Goal: Task Accomplishment & Management: Use online tool/utility

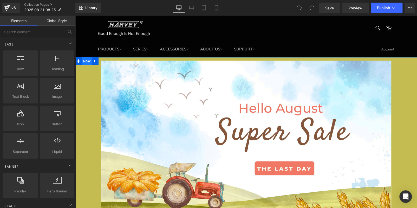
click at [87, 61] on span "Row" at bounding box center [87, 61] width 10 height 8
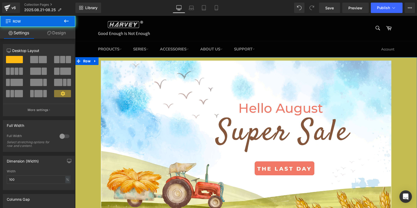
click at [57, 27] on link "Design" at bounding box center [57, 33] width 38 height 12
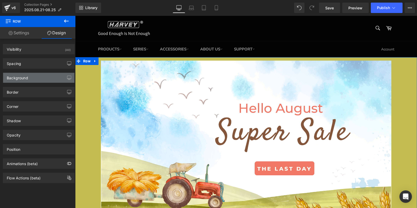
click at [50, 77] on div "Background" at bounding box center [38, 78] width 71 height 10
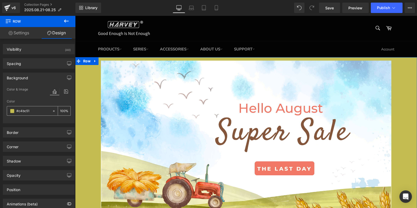
click at [39, 111] on input "text" at bounding box center [32, 111] width 33 height 6
paste input "f26d2"
type input "f26d21"
click at [84, 80] on div at bounding box center [246, 146] width 342 height 170
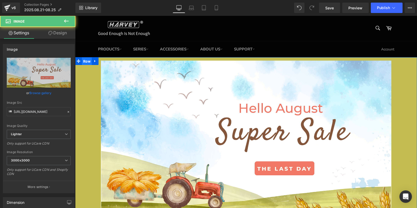
click at [87, 62] on span "Row" at bounding box center [87, 61] width 10 height 8
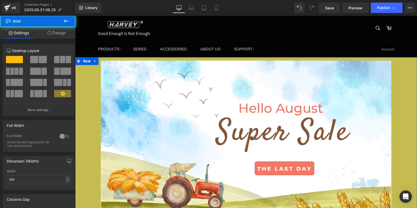
click at [61, 33] on link "Design" at bounding box center [57, 33] width 38 height 12
click at [0, 0] on div "Background" at bounding box center [0, 0] width 0 height 0
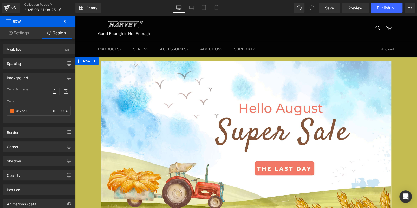
scroll to position [29, 0]
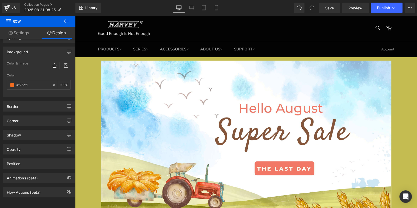
click at [86, 136] on div at bounding box center [246, 146] width 342 height 170
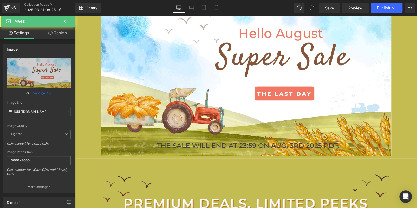
scroll to position [156, 0]
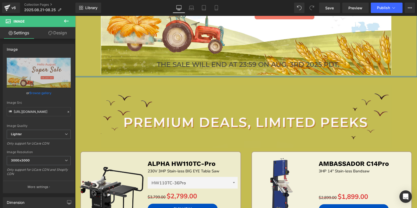
click at [85, 77] on div at bounding box center [246, 76] width 342 height 1
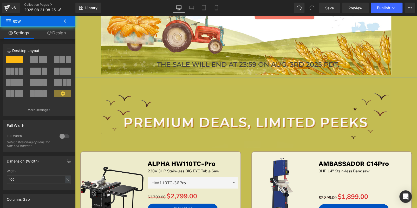
click at [63, 32] on link "Design" at bounding box center [57, 33] width 38 height 12
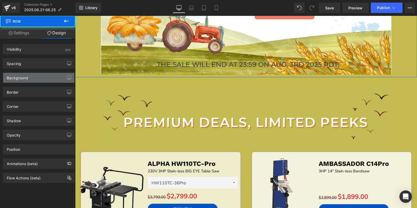
click at [37, 79] on div "Background" at bounding box center [38, 78] width 71 height 10
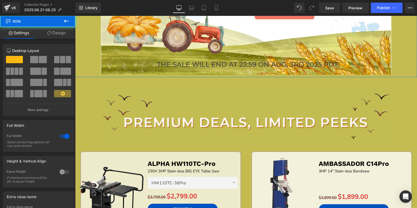
drag, startPoint x: 60, startPoint y: 35, endPoint x: 56, endPoint y: 41, distance: 7.3
click at [60, 35] on link "Design" at bounding box center [57, 33] width 38 height 12
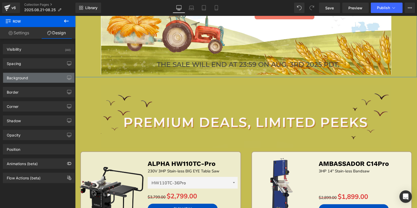
click at [32, 78] on div "Background" at bounding box center [38, 78] width 71 height 10
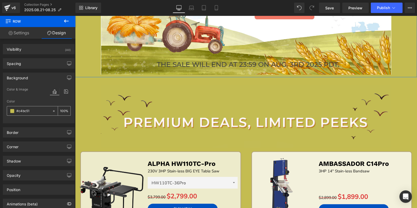
click at [33, 113] on input "#c4bc51" at bounding box center [32, 111] width 33 height 6
paste input "f26d2"
type input "f26d21"
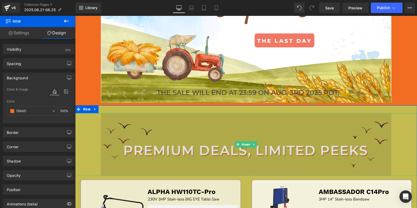
scroll to position [104, 0]
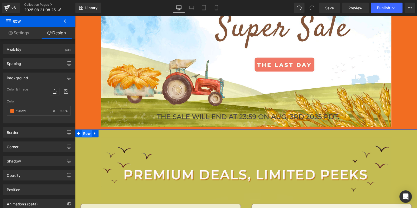
click at [84, 130] on span "Row" at bounding box center [87, 134] width 10 height 8
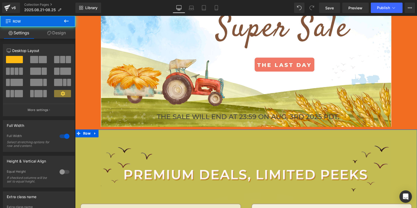
click at [51, 32] on link "Design" at bounding box center [57, 33] width 38 height 12
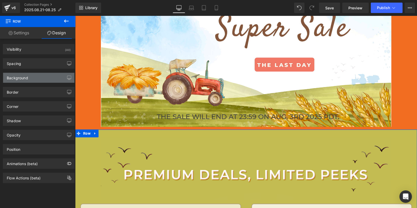
click at [36, 79] on div "Background" at bounding box center [38, 78] width 71 height 10
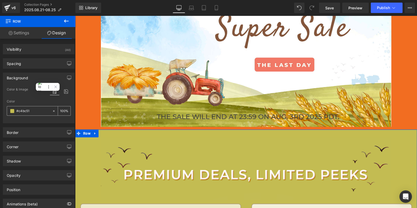
click at [33, 111] on input "#c4bc51" at bounding box center [32, 111] width 33 height 6
paste input "f26d2"
type input "f26d21"
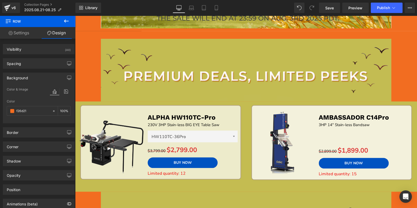
scroll to position [260, 0]
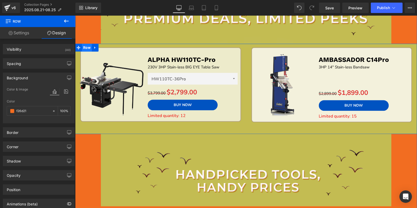
click at [82, 44] on span "Row" at bounding box center [87, 48] width 10 height 8
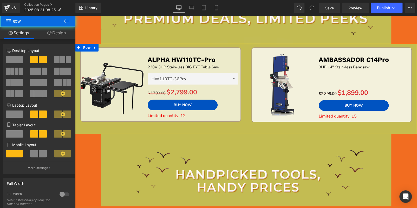
drag, startPoint x: 52, startPoint y: 33, endPoint x: 51, endPoint y: 36, distance: 3.1
click at [52, 33] on link "Design" at bounding box center [57, 33] width 38 height 12
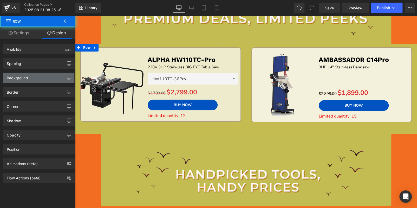
click at [26, 73] on div "Background" at bounding box center [17, 76] width 21 height 7
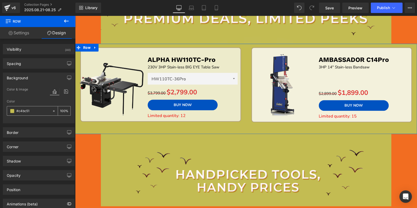
click at [32, 111] on input "#c4bc51" at bounding box center [32, 111] width 33 height 6
paste input "f26d2"
type input "f26d21"
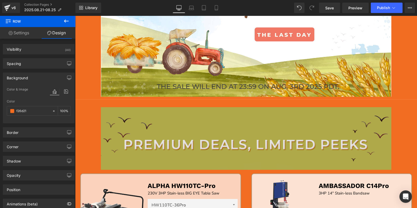
scroll to position [182, 0]
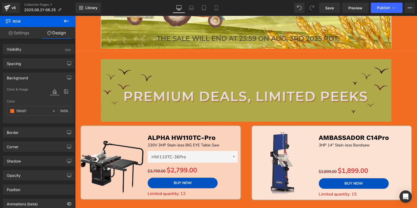
click at [169, 92] on img at bounding box center [246, 90] width 290 height 62
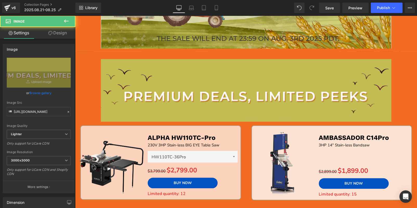
scroll to position [52, 0]
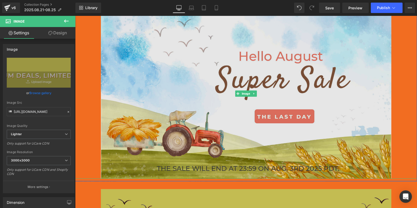
click at [255, 72] on img at bounding box center [246, 94] width 290 height 170
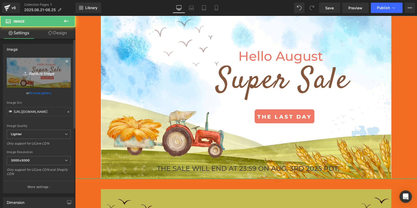
click at [35, 75] on icon "Replace Image" at bounding box center [39, 72] width 42 height 6
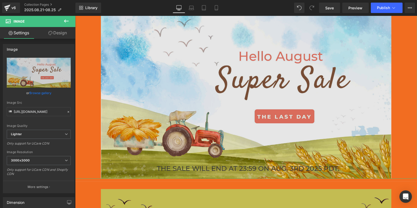
type input "C:\fakepath\Artboard 1.jpg"
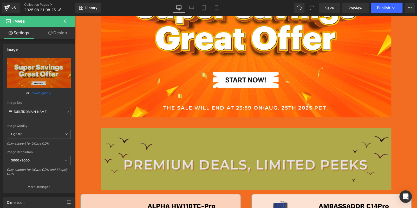
scroll to position [156, 0]
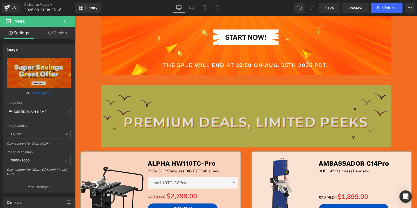
click at [195, 118] on img at bounding box center [246, 116] width 290 height 62
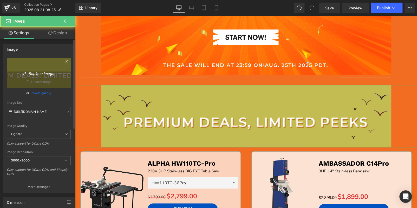
click at [22, 84] on link "Replace Image" at bounding box center [39, 73] width 64 height 30
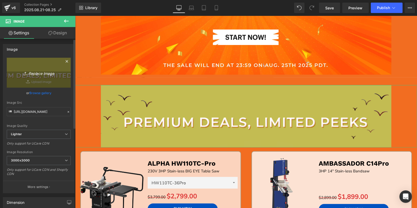
type input "C:\fakepath\hv_02.jpg"
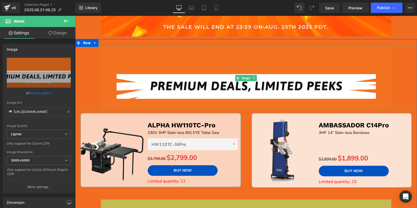
scroll to position [234, 0]
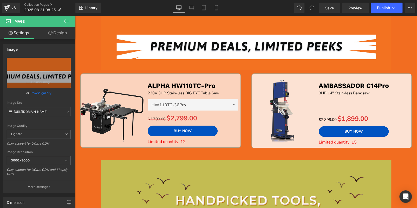
click at [124, 86] on img at bounding box center [112, 111] width 70 height 70
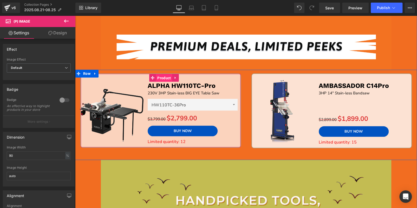
click at [161, 78] on span "Product" at bounding box center [164, 78] width 16 height 8
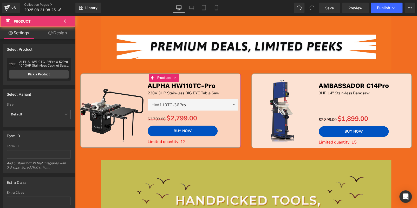
click at [62, 34] on link "Design" at bounding box center [58, 33] width 38 height 12
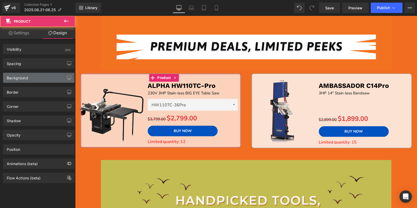
click at [43, 80] on div "Background" at bounding box center [38, 78] width 71 height 10
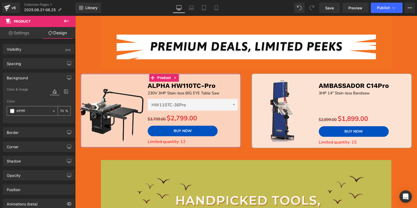
click at [60, 111] on input "70" at bounding box center [62, 111] width 5 height 6
type input "80"
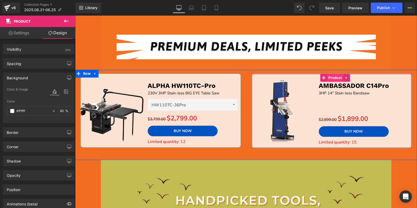
click at [333, 78] on span "Product" at bounding box center [335, 78] width 16 height 8
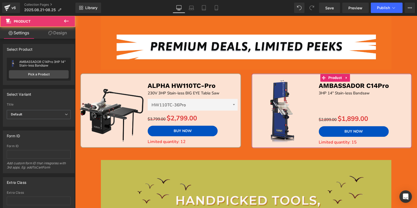
click at [63, 37] on link "Design" at bounding box center [58, 33] width 38 height 12
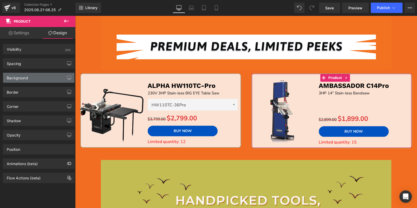
click at [30, 77] on div "Background" at bounding box center [38, 78] width 71 height 10
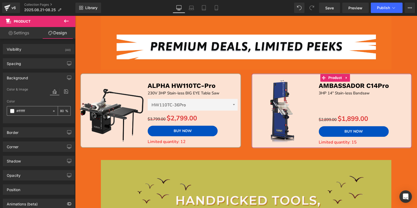
click at [62, 110] on input "80" at bounding box center [62, 111] width 5 height 6
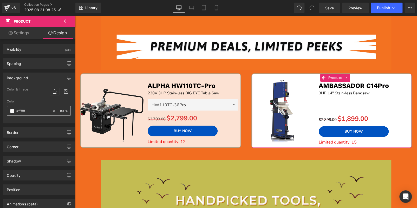
scroll to position [0, 0]
type input "8"
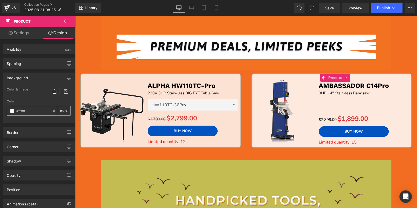
type input "86"
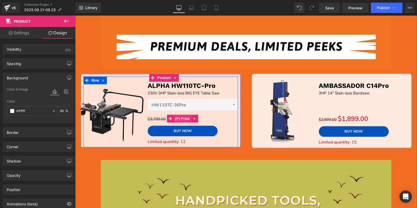
click at [178, 115] on span "(P) Price" at bounding box center [183, 119] width 18 height 8
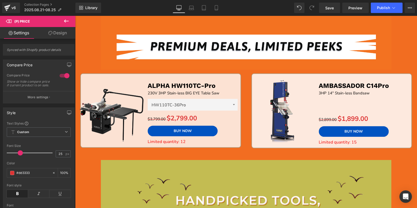
click at [62, 34] on link "Design" at bounding box center [58, 33] width 38 height 12
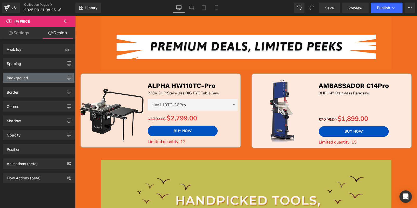
click at [41, 81] on div "Background" at bounding box center [38, 78] width 71 height 10
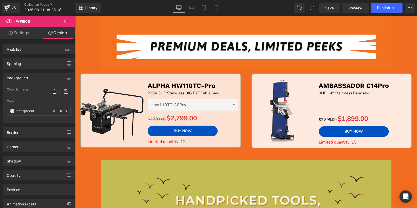
click at [33, 79] on div "Background" at bounding box center [38, 78] width 71 height 10
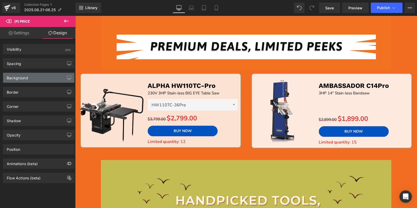
click at [33, 79] on div "Background" at bounding box center [38, 78] width 71 height 10
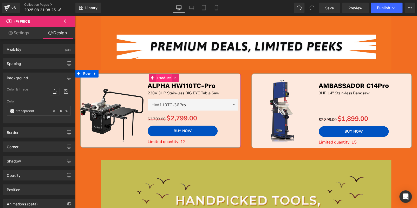
click at [158, 78] on span "Product" at bounding box center [164, 78] width 16 height 8
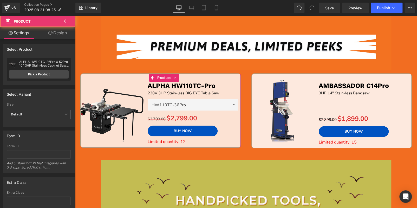
click at [61, 33] on link "Design" at bounding box center [58, 33] width 38 height 12
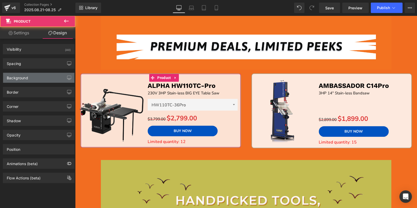
click at [30, 78] on div "Background" at bounding box center [38, 78] width 71 height 10
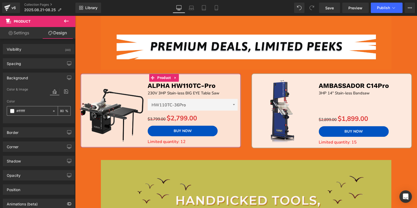
click at [62, 110] on input "number" at bounding box center [62, 111] width 5 height 6
type input "86"
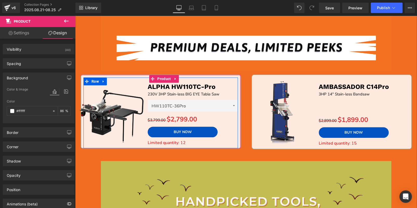
scroll to position [234, 0]
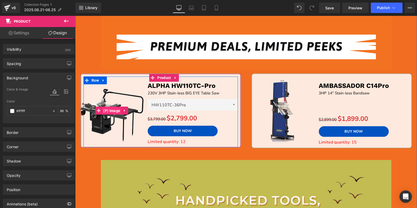
drag, startPoint x: 110, startPoint y: 110, endPoint x: 117, endPoint y: 112, distance: 7.5
click at [111, 110] on span "(P) Image" at bounding box center [111, 111] width 19 height 8
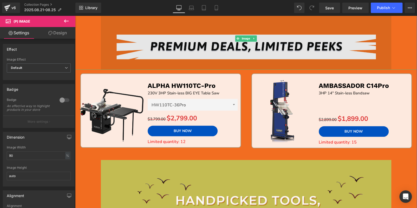
click at [202, 41] on img at bounding box center [246, 38] width 290 height 62
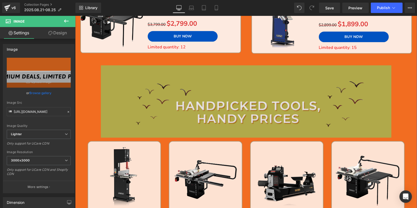
scroll to position [337, 0]
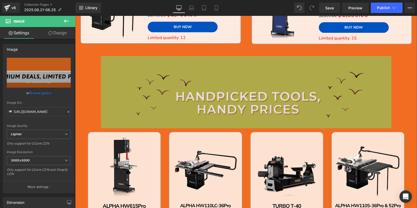
click at [144, 109] on img at bounding box center [246, 92] width 290 height 72
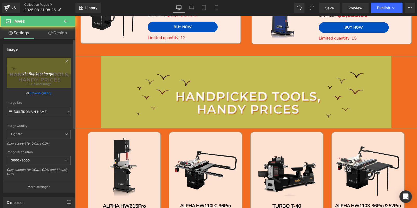
click at [43, 76] on link "Replace Image" at bounding box center [39, 73] width 64 height 30
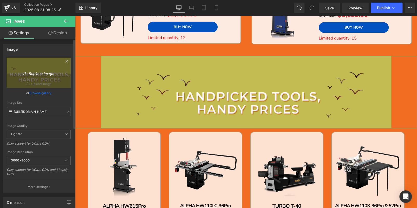
type input "C:\fakepath\hv_08.jpg"
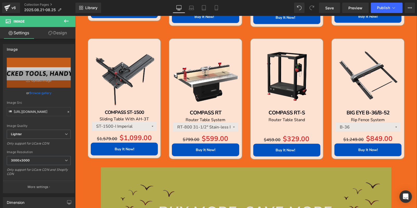
scroll to position [607, 0]
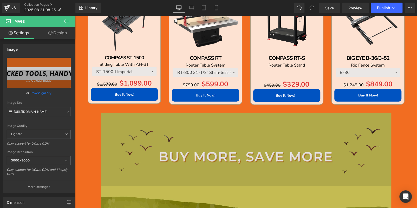
click at [195, 148] on img at bounding box center [246, 149] width 290 height 73
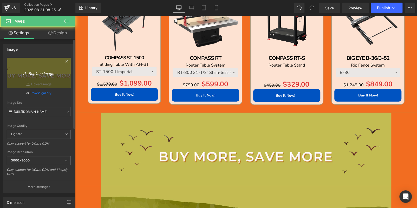
click at [47, 75] on icon "Replace Image" at bounding box center [39, 72] width 42 height 6
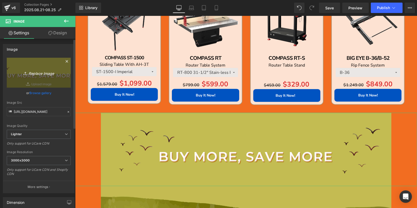
type input "C:\fakepath\hv_04.jpg"
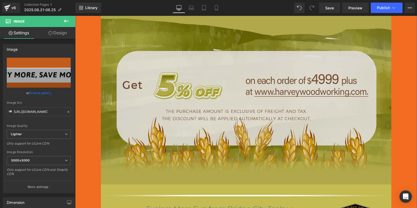
scroll to position [737, 0]
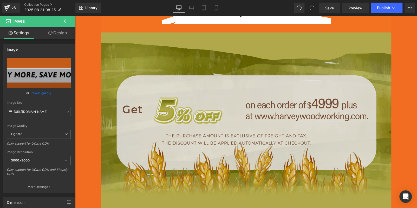
click at [185, 119] on img at bounding box center [246, 120] width 290 height 176
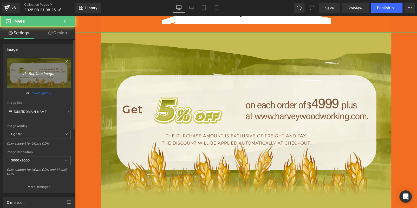
click at [34, 66] on link "Replace Image" at bounding box center [39, 73] width 64 height 30
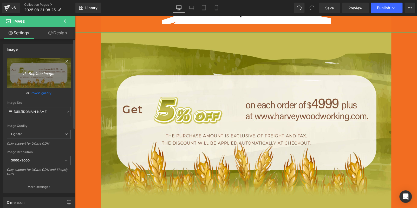
type input "C:\fakepath\hv_05.jpg"
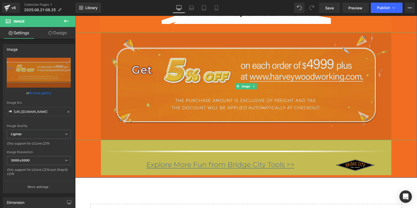
scroll to position [763, 0]
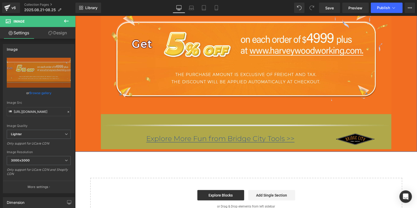
click at [208, 127] on img at bounding box center [246, 131] width 290 height 35
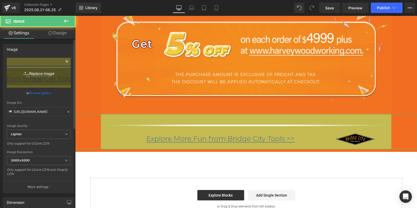
click at [45, 77] on link "Replace Image" at bounding box center [39, 73] width 64 height 30
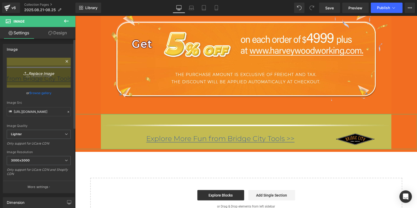
type input "C:\fakepath\hv_06.jpg"
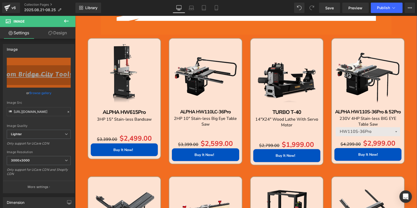
scroll to position [399, 0]
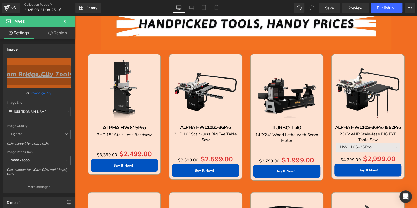
click at [204, 61] on div "Sale Off (P) Image ALPHA HW110LC-36Pro Text Block 2HP 10" Stain-less Big Eye Ta…" at bounding box center [205, 117] width 73 height 126
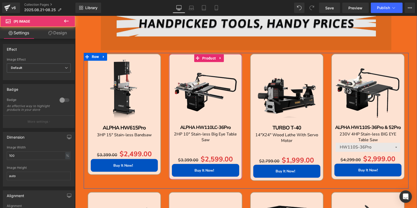
drag, startPoint x: 204, startPoint y: 58, endPoint x: 114, endPoint y: 47, distance: 90.0
click at [204, 58] on span "Product" at bounding box center [209, 58] width 16 height 8
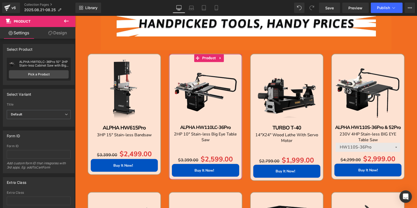
click at [63, 31] on link "Design" at bounding box center [58, 33] width 38 height 12
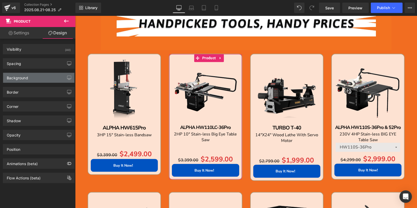
click at [46, 77] on div "Background" at bounding box center [38, 78] width 71 height 10
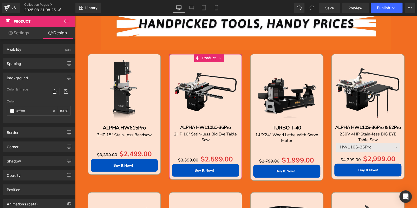
click at [26, 35] on link "Settings" at bounding box center [19, 33] width 38 height 12
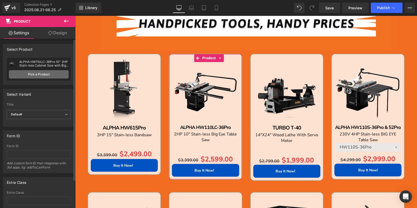
click at [40, 71] on link "Pick a Product" at bounding box center [39, 74] width 60 height 8
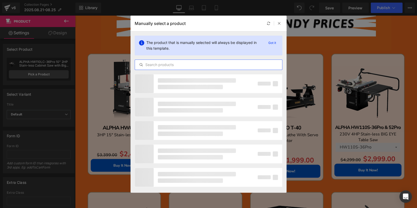
click at [165, 65] on input "text" at bounding box center [208, 65] width 147 height 6
paste input "GYRO AIR G-700"
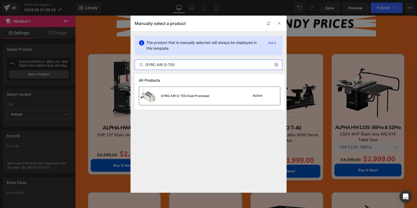
type input "GYRO AIR G-700"
click at [207, 94] on div "GYRO AIR G-700 Dust Processor" at bounding box center [185, 96] width 49 height 5
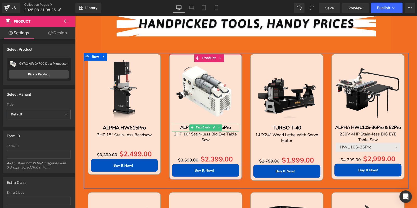
click at [233, 125] on p "ALPHA HW110LC-36Pro" at bounding box center [205, 128] width 67 height 8
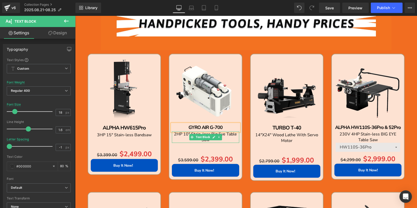
click at [230, 137] on p "2HP 10" Stain-less Big Eye Table Saw" at bounding box center [205, 137] width 67 height 12
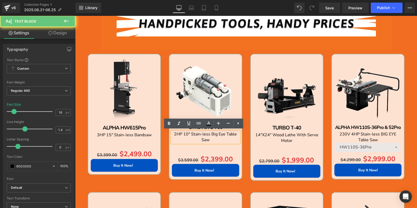
click at [230, 137] on p "2HP 10" Stain-less Big Eye Table Saw" at bounding box center [205, 137] width 67 height 12
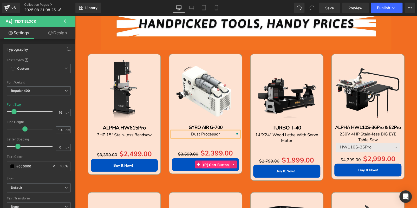
click at [207, 162] on span "(P) Cart Button" at bounding box center [216, 165] width 29 height 8
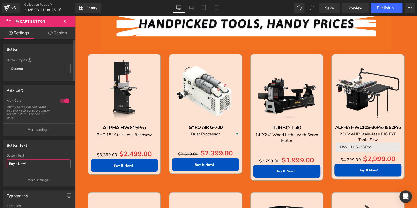
click at [34, 164] on input "Buy It Now!" at bounding box center [39, 163] width 64 height 9
drag, startPoint x: 25, startPoint y: 163, endPoint x: 0, endPoint y: 162, distance: 25.0
click at [0, 162] on div "Button Text Buy It Now! Button Text Buy It Now! More settings" at bounding box center [39, 161] width 78 height 50
type input "FREE SHIPPING!"
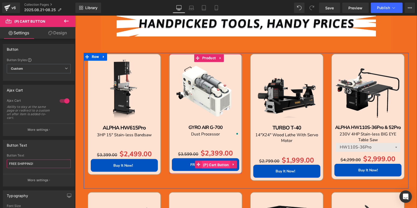
click at [207, 161] on span "(P) Cart Button" at bounding box center [216, 165] width 29 height 8
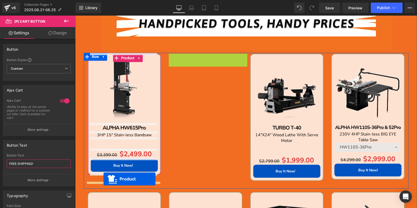
drag, startPoint x: 194, startPoint y: 58, endPoint x: 103, endPoint y: 178, distance: 150.2
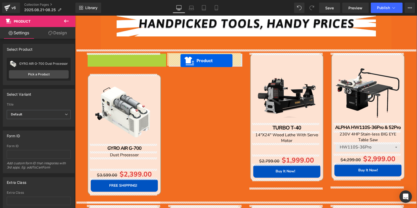
drag, startPoint x: 113, startPoint y: 57, endPoint x: 181, endPoint y: 60, distance: 68.1
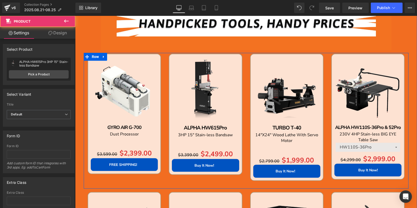
click at [126, 62] on img at bounding box center [124, 90] width 67 height 67
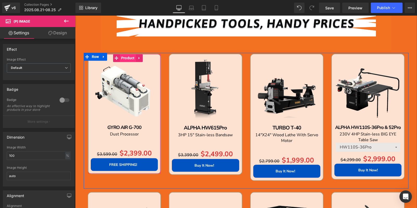
click at [123, 56] on span "Product" at bounding box center [128, 58] width 16 height 8
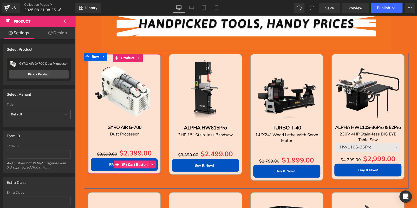
click at [128, 163] on span "(P) Cart Button" at bounding box center [135, 164] width 29 height 8
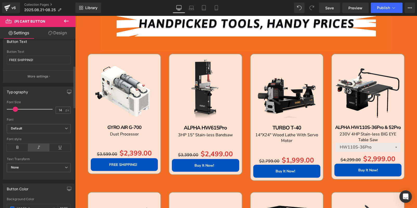
scroll to position [182, 0]
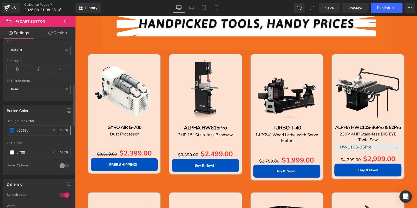
click at [13, 128] on span at bounding box center [12, 130] width 4 height 4
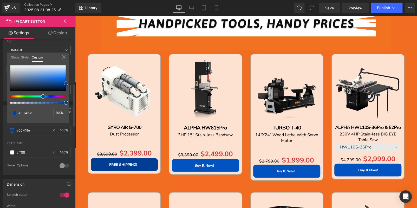
click at [66, 83] on span at bounding box center [66, 83] width 4 height 4
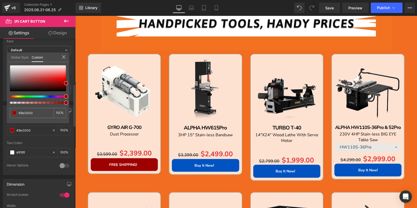
drag, startPoint x: 42, startPoint y: 98, endPoint x: 65, endPoint y: 98, distance: 22.9
click at [65, 98] on div at bounding box center [38, 84] width 56 height 38
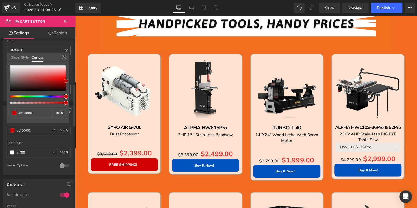
click at [68, 80] on div "#0053c1 100 %" at bounding box center [38, 94] width 62 height 58
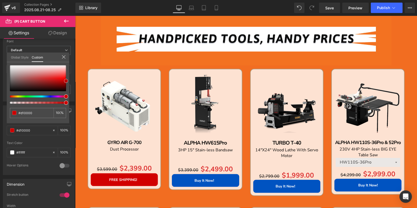
scroll to position [374, 0]
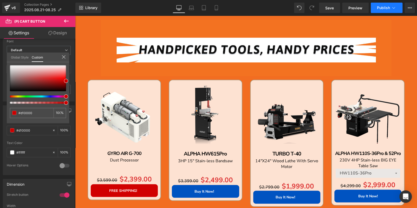
click at [384, 10] on button "Publish" at bounding box center [386, 8] width 32 height 10
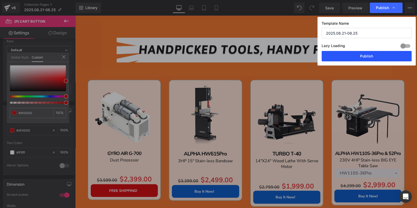
click at [366, 55] on button "Publish" at bounding box center [366, 56] width 90 height 10
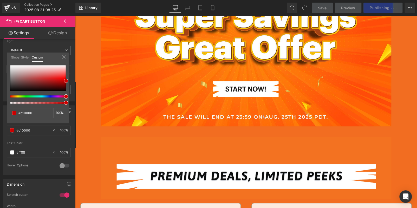
scroll to position [0, 0]
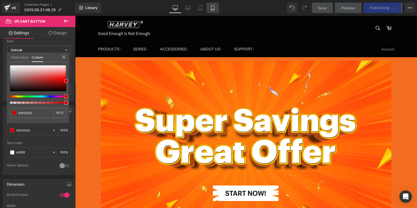
click at [211, 7] on icon at bounding box center [212, 7] width 5 height 5
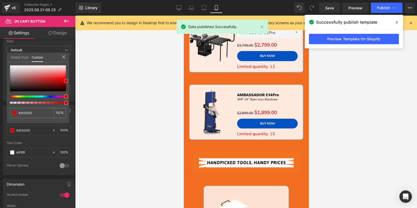
scroll to position [231, 0]
